Goal: Communication & Community: Ask a question

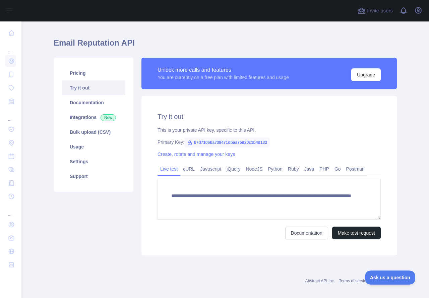
scroll to position [20, 0]
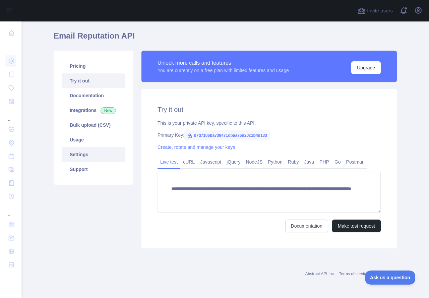
click at [105, 156] on link "Settings" at bounding box center [94, 154] width 64 height 15
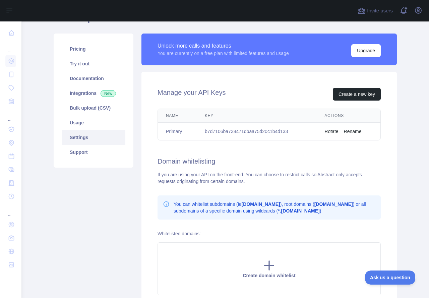
scroll to position [33, 0]
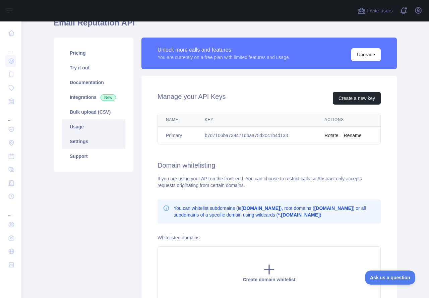
click at [92, 133] on link "Usage" at bounding box center [94, 126] width 64 height 15
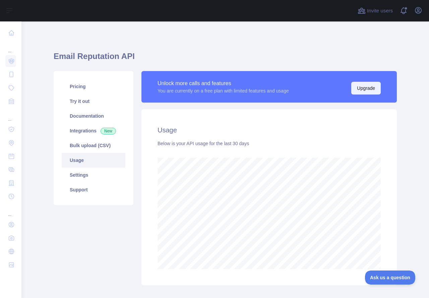
click at [352, 89] on button "Upgrade" at bounding box center [365, 88] width 29 height 13
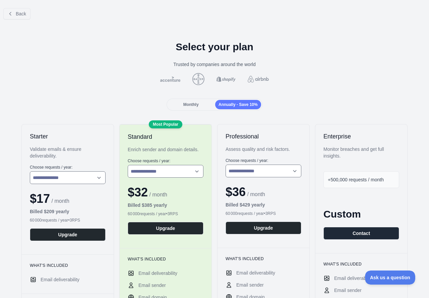
click at [192, 101] on div "Monthly" at bounding box center [191, 104] width 46 height 9
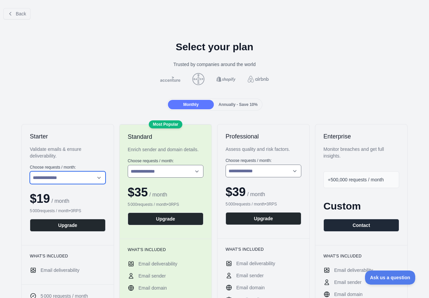
click at [77, 172] on select "**********" at bounding box center [68, 177] width 76 height 13
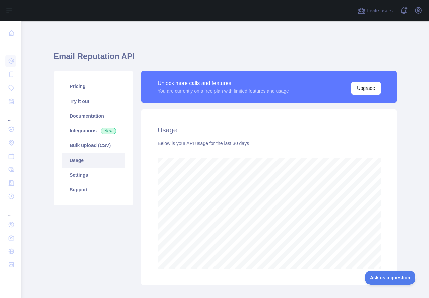
scroll to position [276, 402]
click at [78, 97] on link "Try it out" at bounding box center [94, 101] width 64 height 15
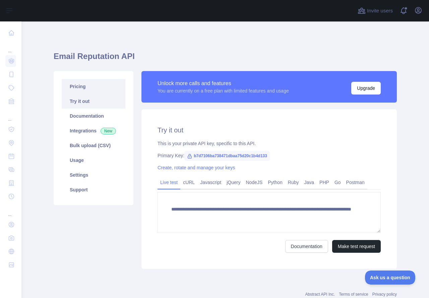
click at [85, 90] on link "Pricing" at bounding box center [94, 86] width 64 height 15
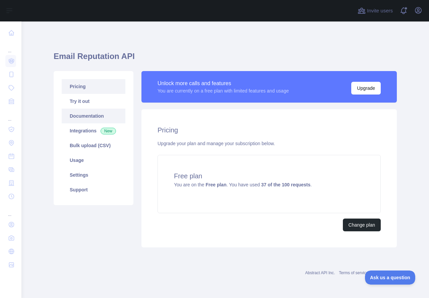
click at [99, 122] on link "Documentation" at bounding box center [94, 116] width 64 height 15
click at [96, 114] on link "Documentation" at bounding box center [94, 116] width 64 height 15
click at [104, 158] on link "Usage" at bounding box center [94, 160] width 64 height 15
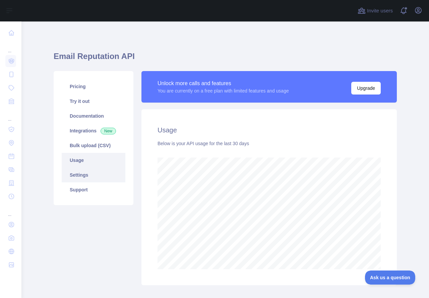
scroll to position [276, 402]
click at [105, 170] on link "Settings" at bounding box center [94, 174] width 64 height 15
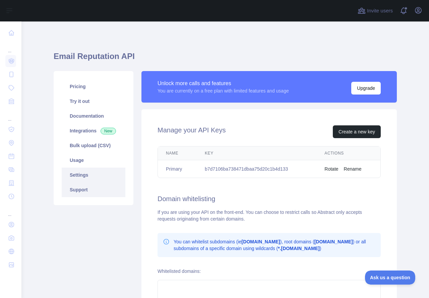
click at [101, 195] on link "Support" at bounding box center [94, 189] width 64 height 15
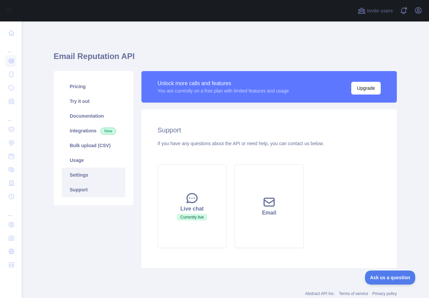
click at [93, 169] on link "Settings" at bounding box center [94, 174] width 64 height 15
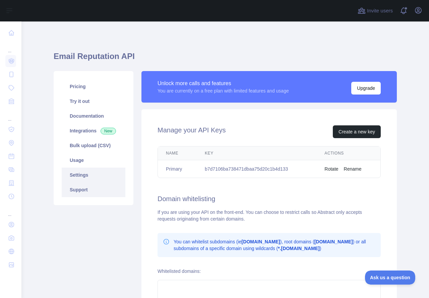
click at [114, 190] on link "Support" at bounding box center [94, 189] width 64 height 15
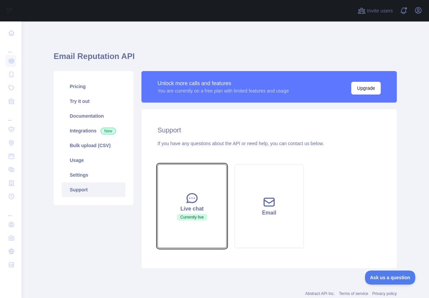
click at [211, 189] on button "Live chat Currently live" at bounding box center [191, 206] width 69 height 84
click at [213, 195] on button "Live chat Currently live" at bounding box center [191, 206] width 69 height 84
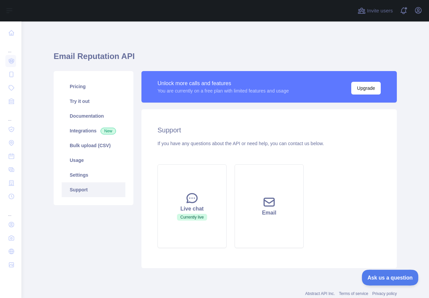
click at [392, 280] on button "Ask us a question" at bounding box center [386, 276] width 50 height 14
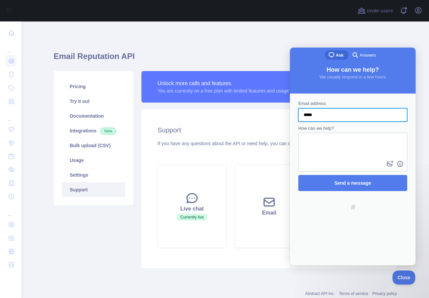
type input "**********"
click at [345, 138] on textarea "How can we help?" at bounding box center [353, 146] width 108 height 26
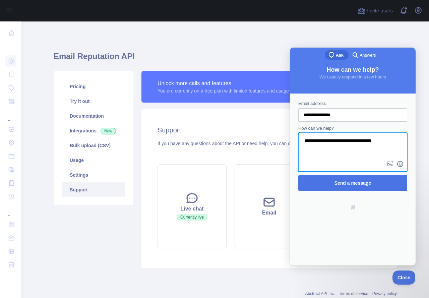
type textarea "**********"
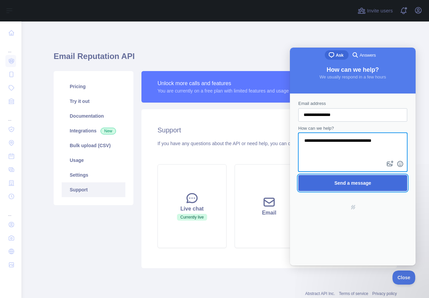
click at [355, 185] on span "Send a message" at bounding box center [352, 182] width 37 height 5
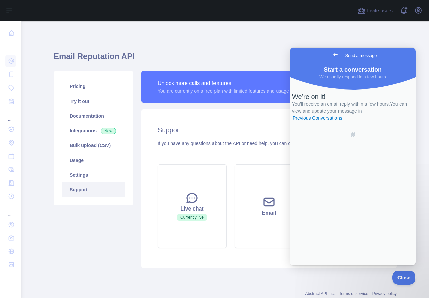
click at [141, 0] on div at bounding box center [187, 10] width 321 height 21
